Goal: Task Accomplishment & Management: Manage account settings

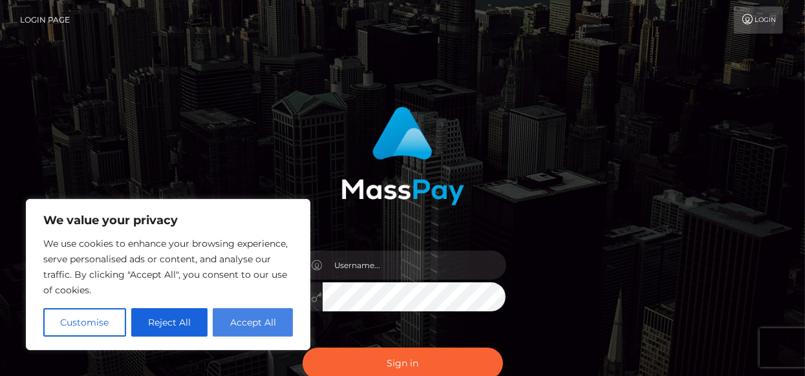
click at [260, 326] on button "Accept All" at bounding box center [253, 322] width 80 height 28
checkbox input "true"
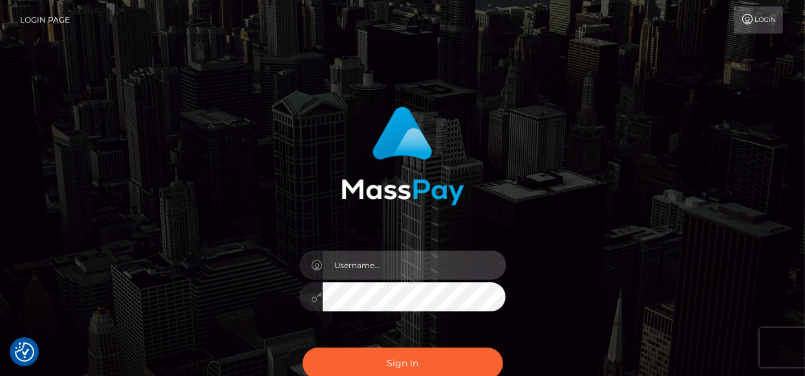
click at [388, 273] on input "text" at bounding box center [415, 265] width 184 height 29
type input "[EMAIL_ADDRESS][PERSON_NAME][DOMAIN_NAME]"
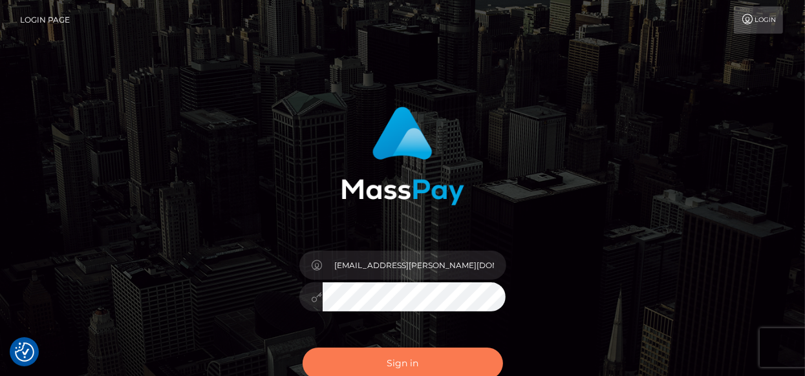
click at [383, 370] on button "Sign in" at bounding box center [402, 364] width 200 height 32
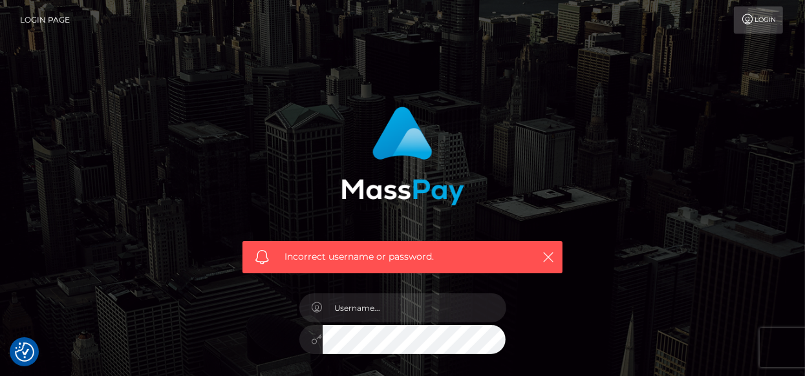
click at [751, 17] on icon at bounding box center [748, 19] width 14 height 10
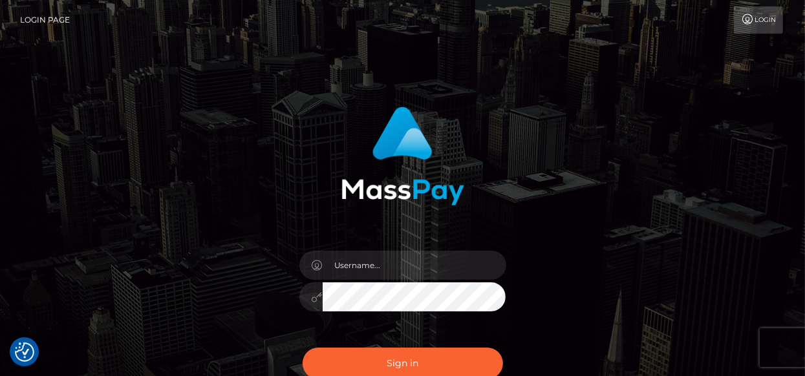
scroll to position [146, 0]
